Goal: Submit feedback/report problem

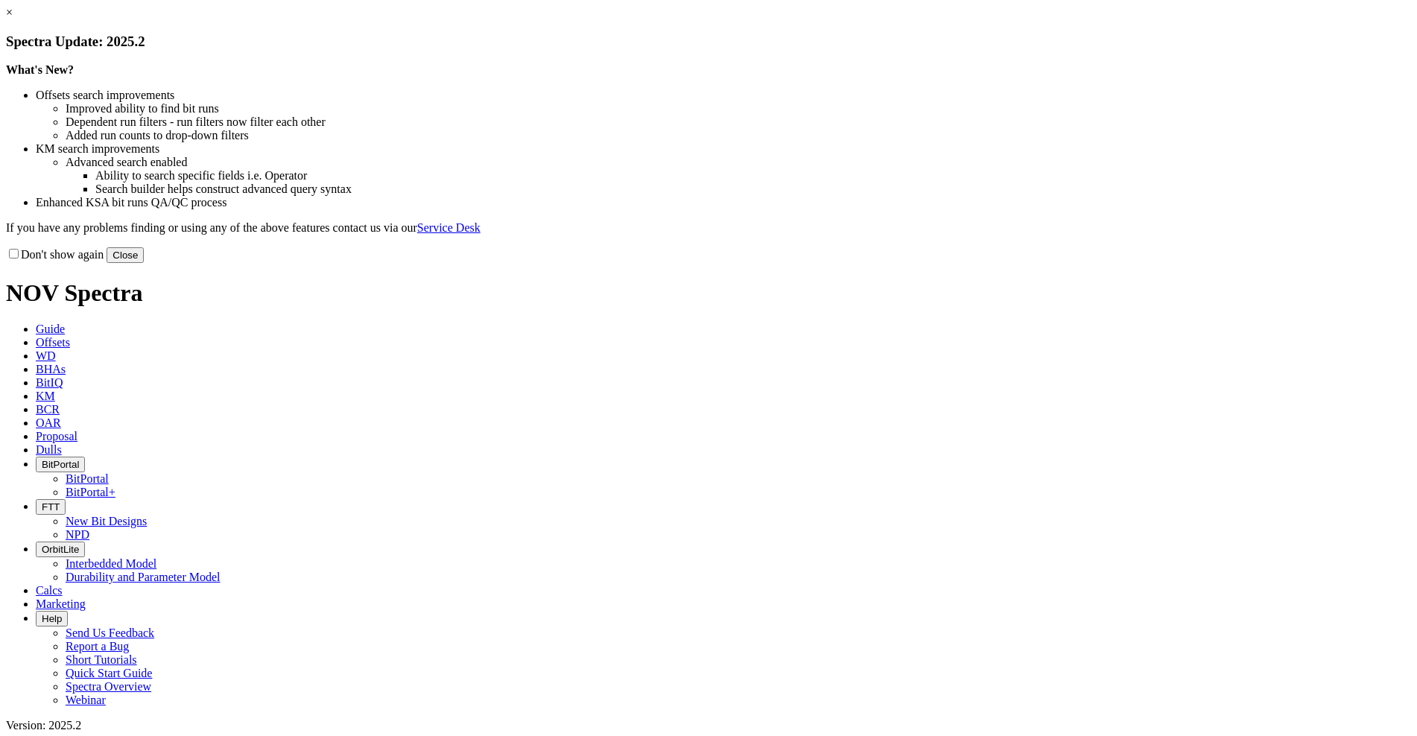
click at [13, 19] on link "×" at bounding box center [9, 12] width 7 height 13
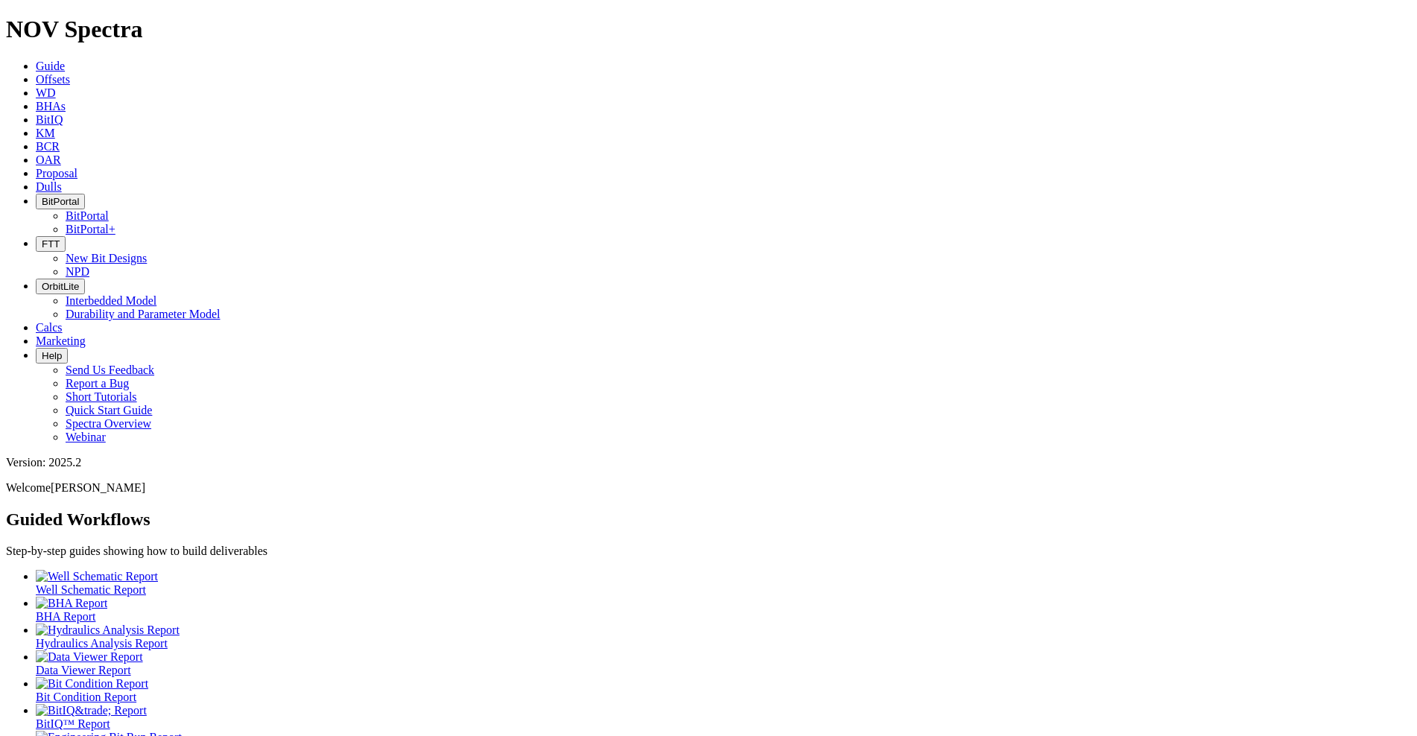
click at [79, 196] on span "BitPortal" at bounding box center [60, 201] width 37 height 11
click at [115, 223] on link "BitPortal+" at bounding box center [91, 229] width 50 height 13
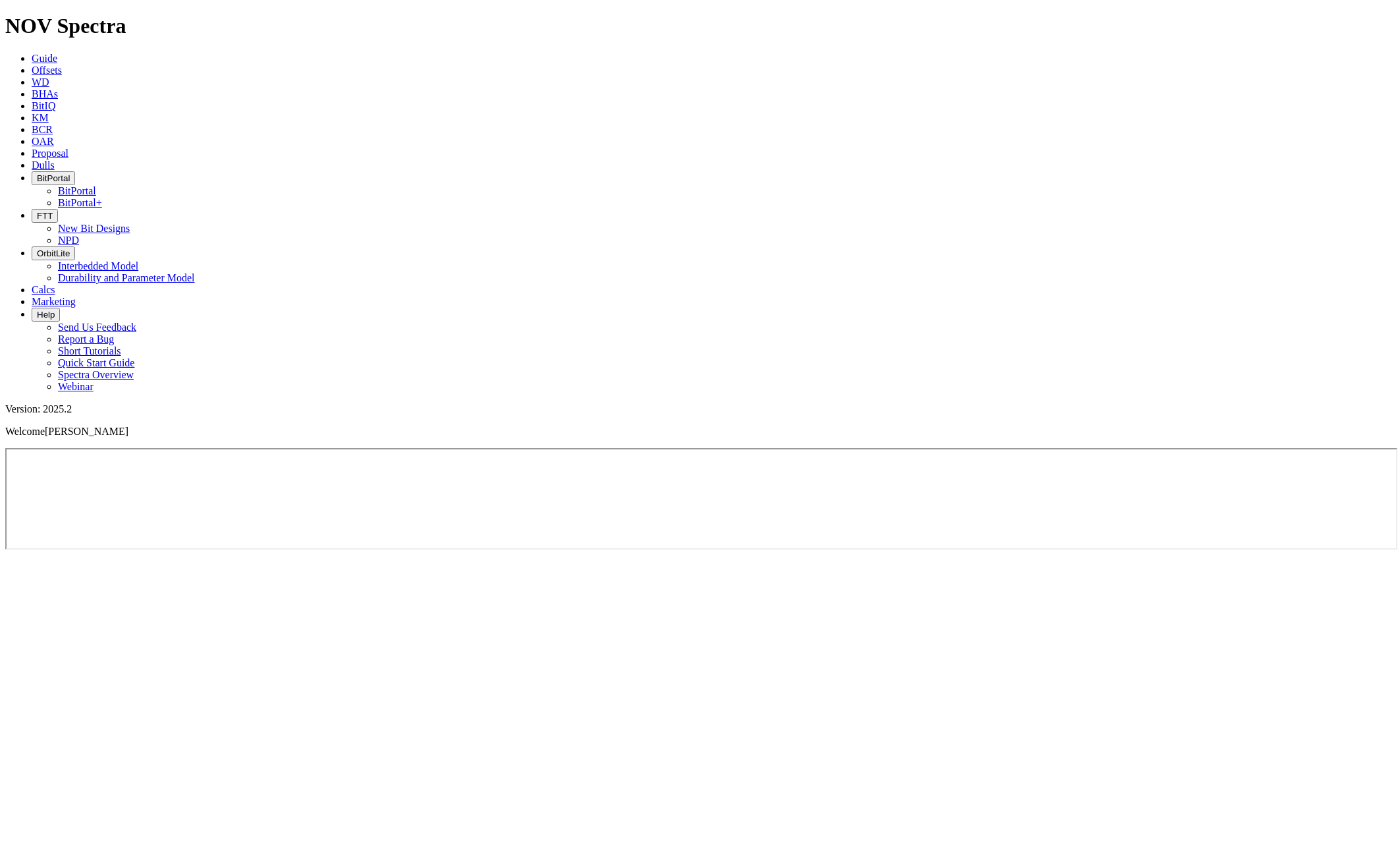
click at [70, 173] on span "BitPortal" at bounding box center [53, 178] width 33 height 10
click at [102, 197] on link "BitPortal+" at bounding box center [80, 203] width 44 height 11
click at [37, 310] on icon "button" at bounding box center [37, 314] width 0 height 10
click at [114, 333] on link "Report a Bug" at bounding box center [86, 339] width 56 height 11
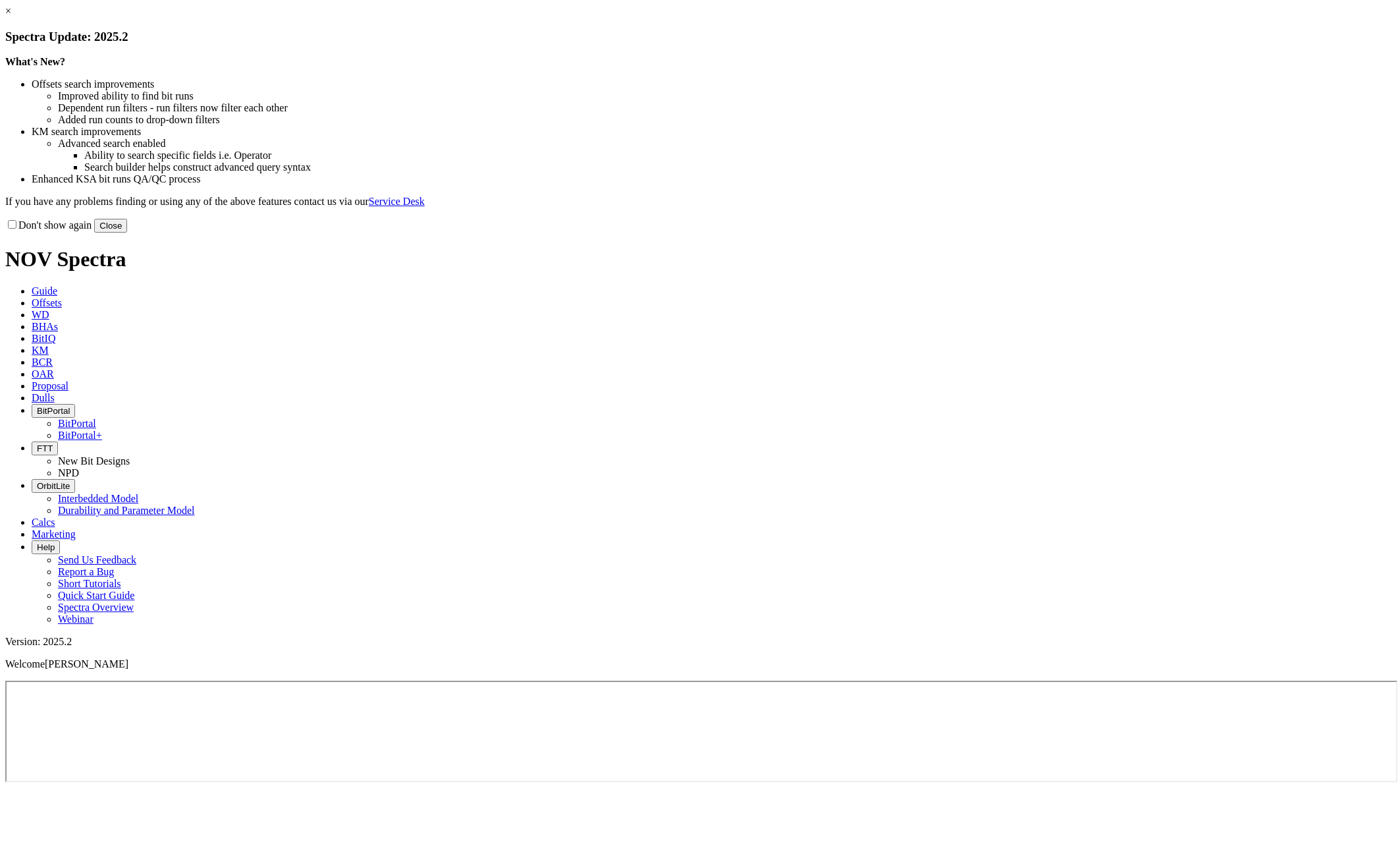
click at [944, 233] on div "Don't show again Close" at bounding box center [700, 225] width 1389 height 14
click at [127, 233] on button "Close" at bounding box center [110, 225] width 33 height 14
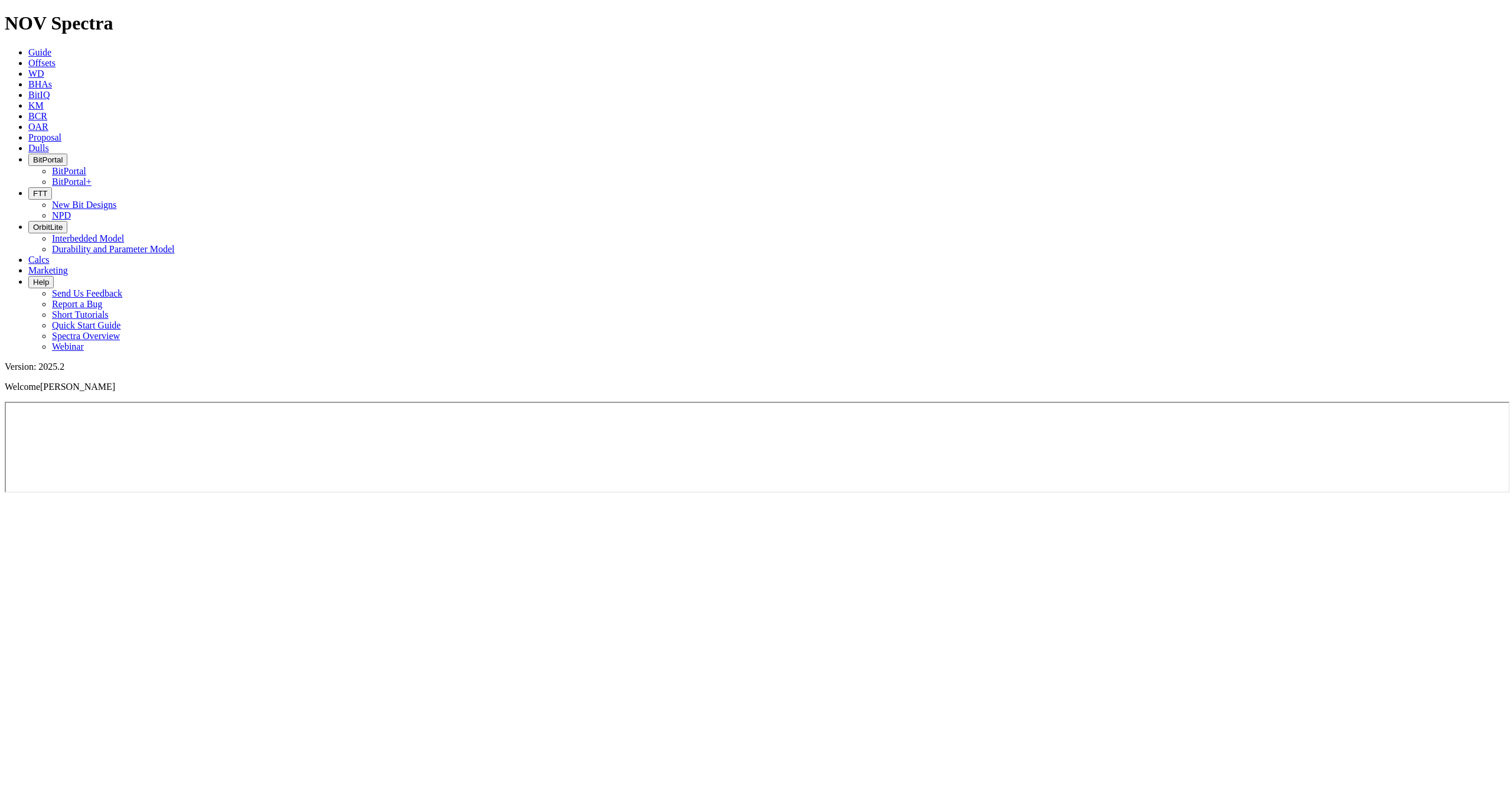
click at [1162, 48] on ul "Guide Offsets [PERSON_NAME] BitIQ KM BCR OAR Proposal EBRR Dulls BitPortal BitP…" at bounding box center [756, 200] width 1502 height 304
